Goal: Go to known website: Access a specific website the user already knows

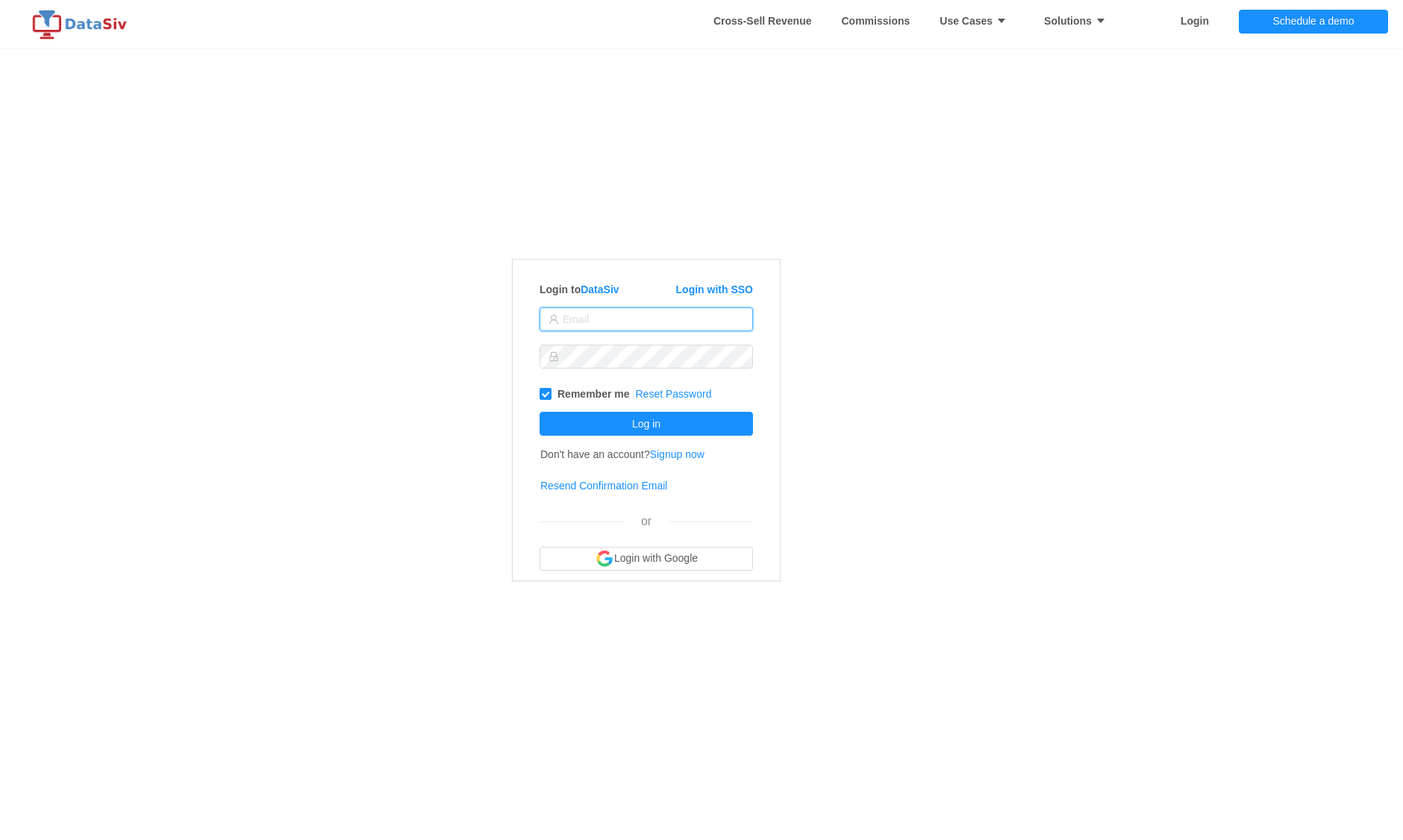
click at [633, 318] on input "text" at bounding box center [646, 319] width 213 height 24
click at [710, 283] on link "Login with SSO" at bounding box center [714, 289] width 77 height 12
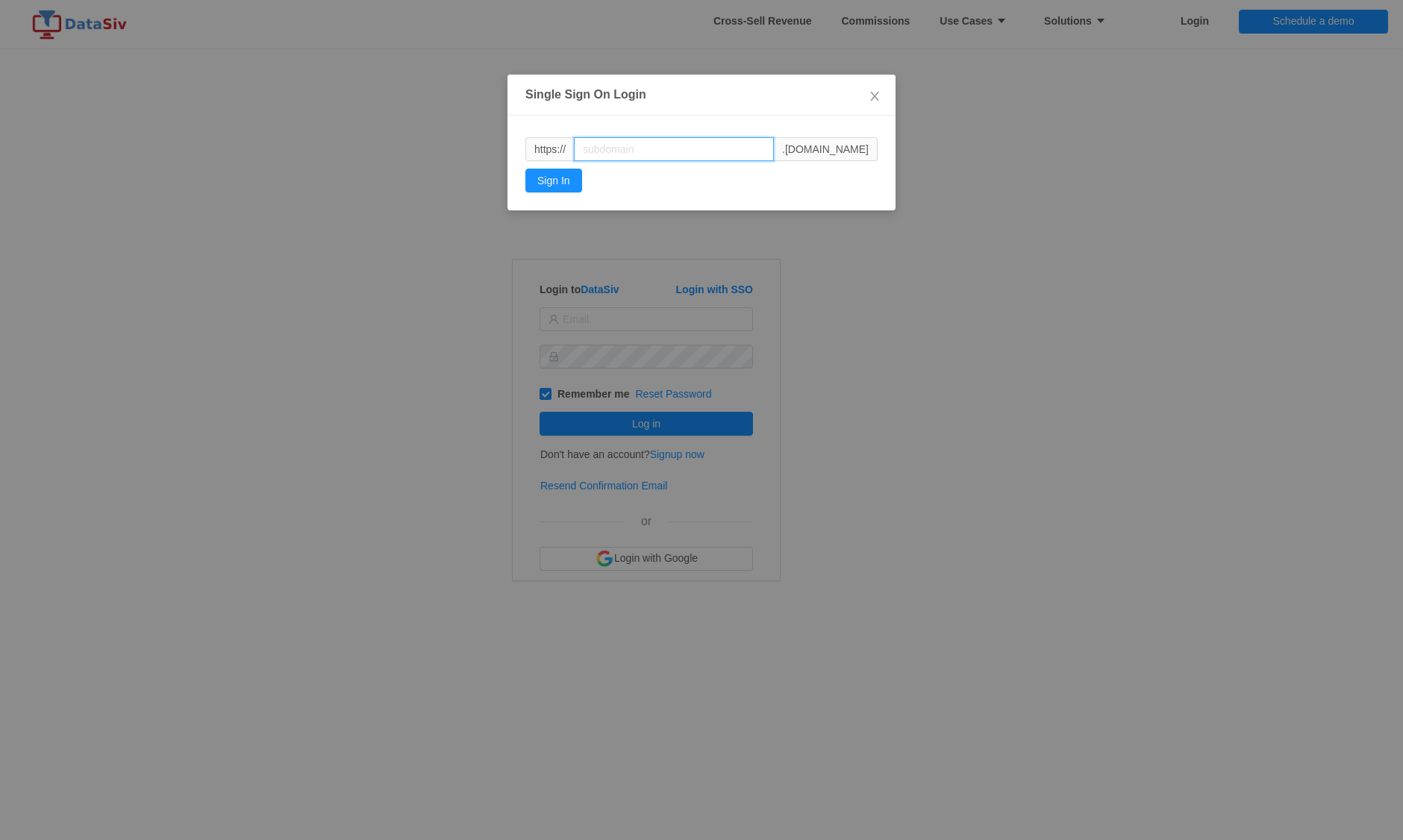
click at [600, 148] on input "text" at bounding box center [674, 149] width 200 height 24
type input "happyco"
click at [565, 179] on button "Sign In" at bounding box center [554, 180] width 57 height 24
click at [877, 94] on icon "icon: close" at bounding box center [874, 96] width 12 height 12
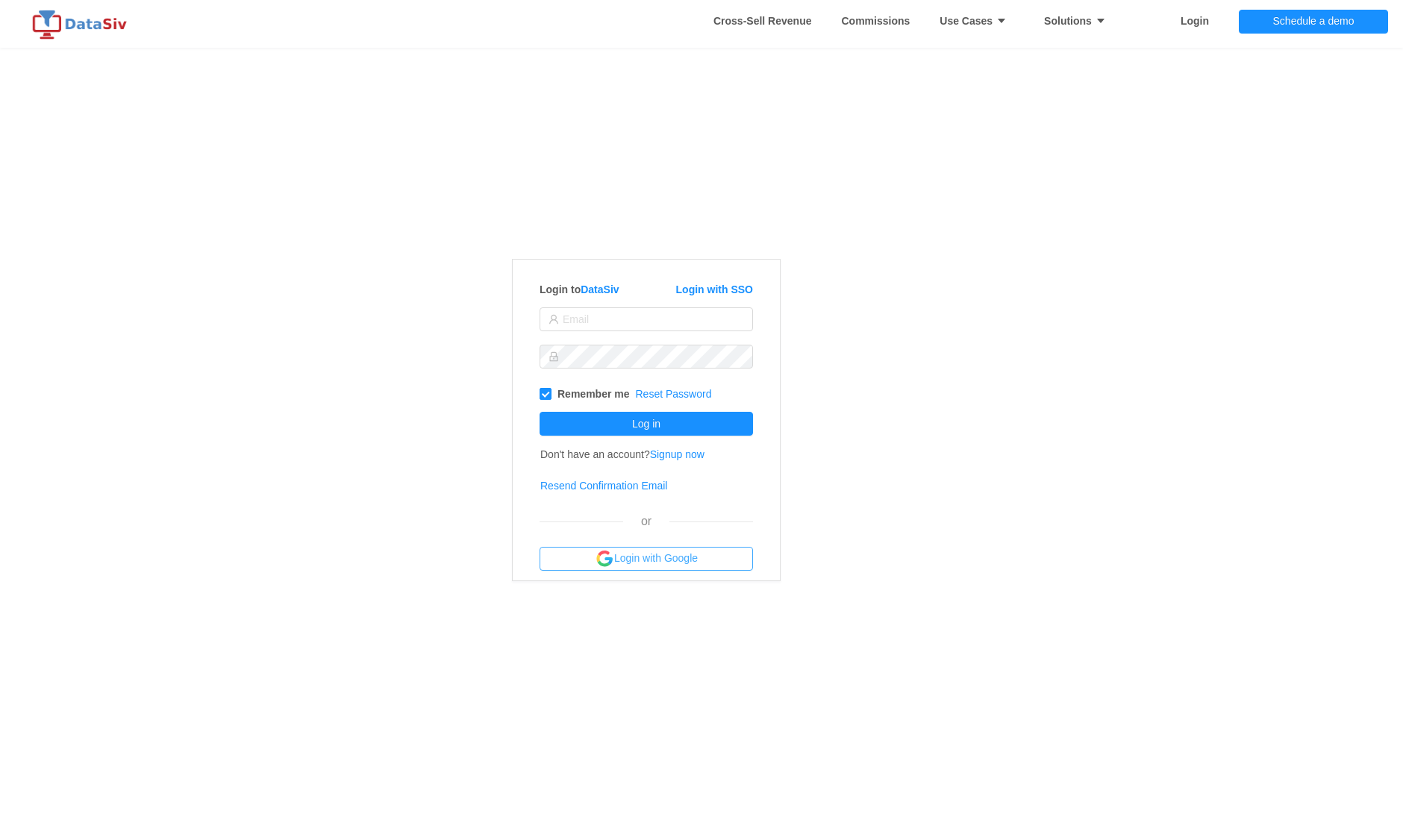
click at [638, 560] on button "Login with Google" at bounding box center [646, 559] width 213 height 24
